Goal: Task Accomplishment & Management: Manage account settings

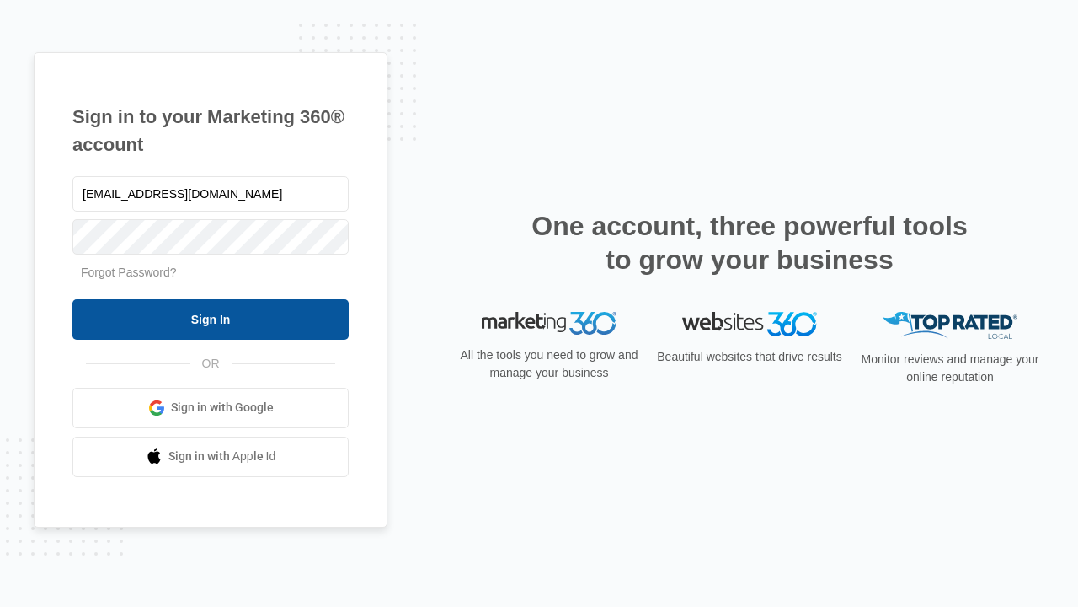
click at [211, 318] on input "Sign In" at bounding box center [210, 319] width 276 height 40
